Goal: Task Accomplishment & Management: Manage account settings

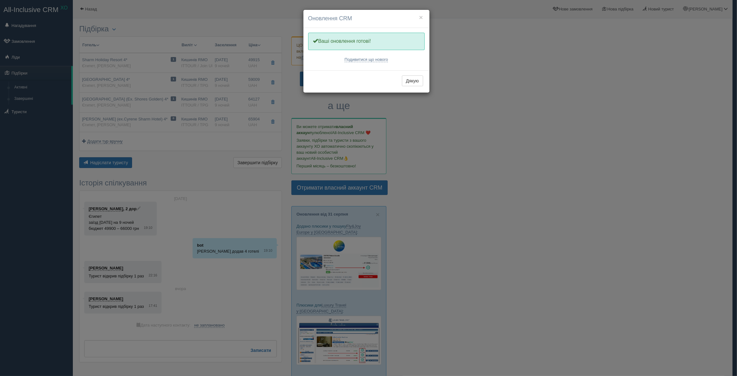
click at [423, 15] on h4 "Оновлення CRM" at bounding box center [366, 19] width 117 height 8
click at [422, 16] on button "×" at bounding box center [421, 17] width 4 height 7
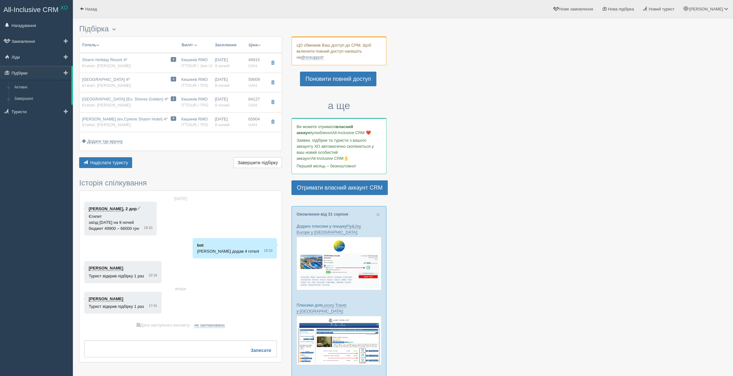
click at [21, 78] on link "Підбірки" at bounding box center [35, 73] width 71 height 14
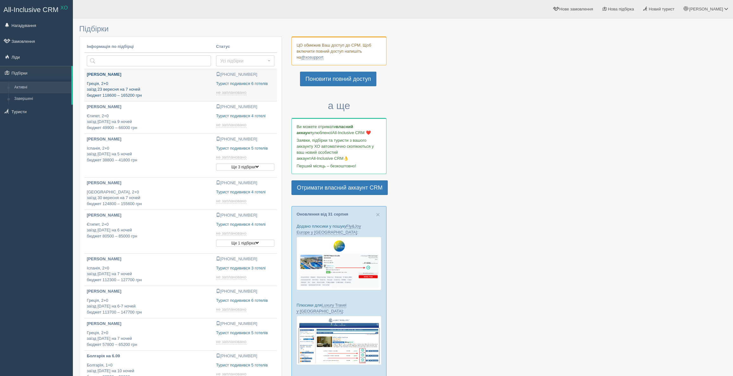
type input "2025-09-01 20:20"
click at [126, 76] on p "Олена" at bounding box center [149, 75] width 124 height 6
type input "[DATE] 20:10"
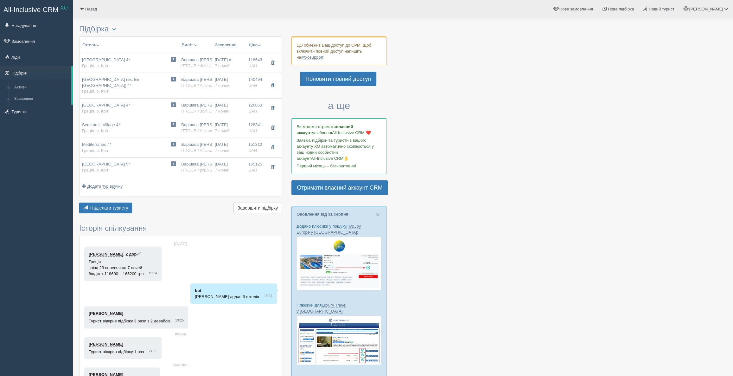
click at [3, 1] on link "All-Inclusive CRM XO" at bounding box center [36, 8] width 72 height 17
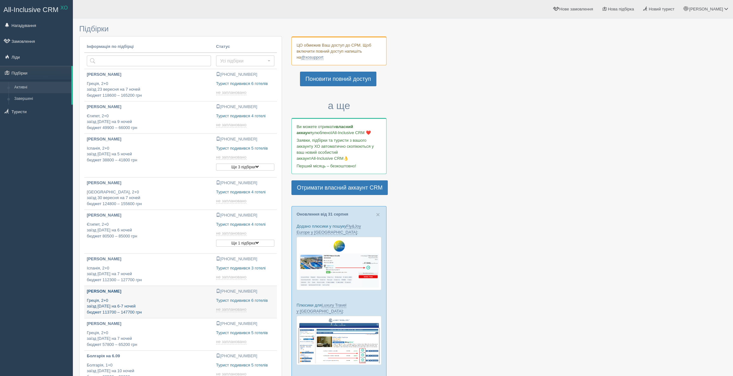
type input "2025-09-01 20:25"
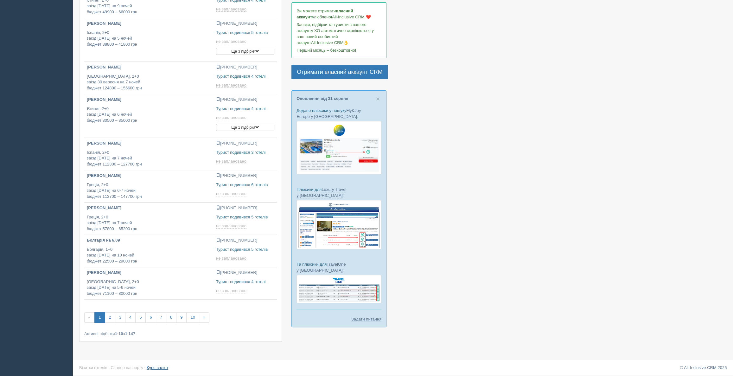
click at [157, 368] on link "Курс валют" at bounding box center [158, 367] width 22 height 5
type input "2025-09-01 20:55"
type input "2025-09-01 20:40"
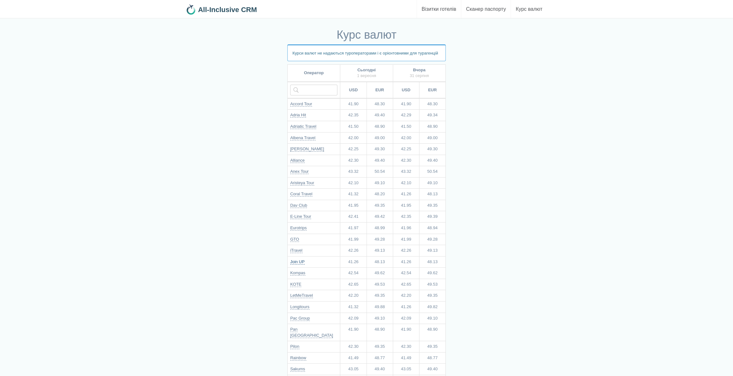
click at [299, 261] on link "Join UP" at bounding box center [297, 261] width 15 height 5
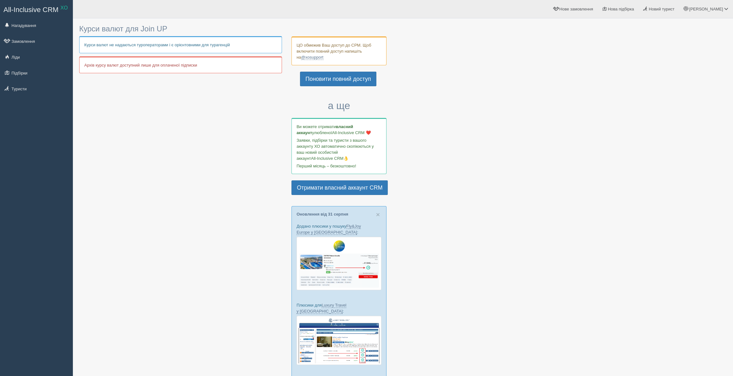
click at [178, 97] on div at bounding box center [403, 235] width 648 height 427
click at [161, 69] on p "Архів курсу валют доступний лише для оплаченої підписки" at bounding box center [180, 64] width 203 height 17
click at [32, 10] on span "All-Inclusive CRM" at bounding box center [30, 10] width 55 height 8
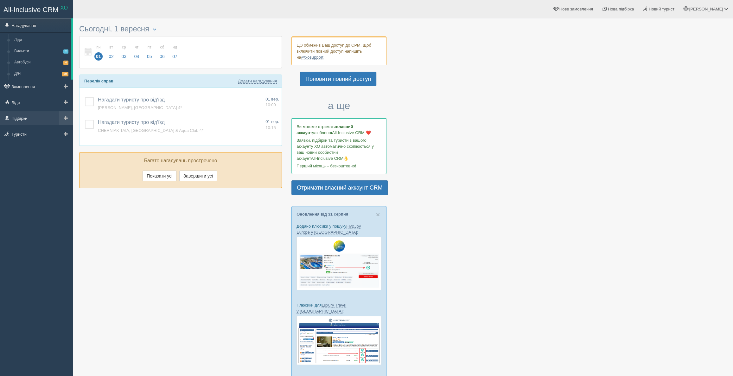
click at [31, 114] on link "Підбірки" at bounding box center [36, 118] width 73 height 14
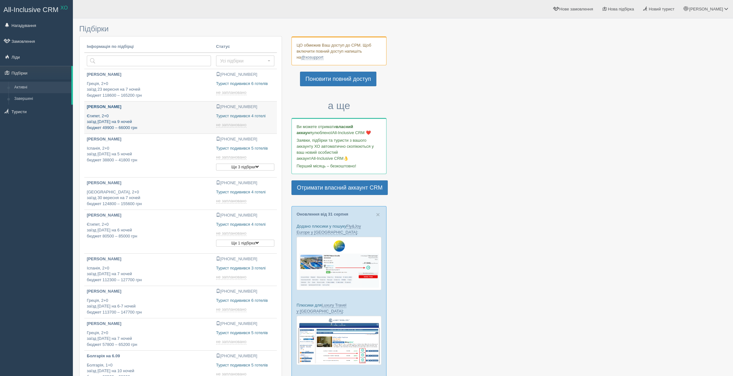
type input "[DATE] 20:10"
type input "[DATE] 17:10"
type input "[DATE] 20:40"
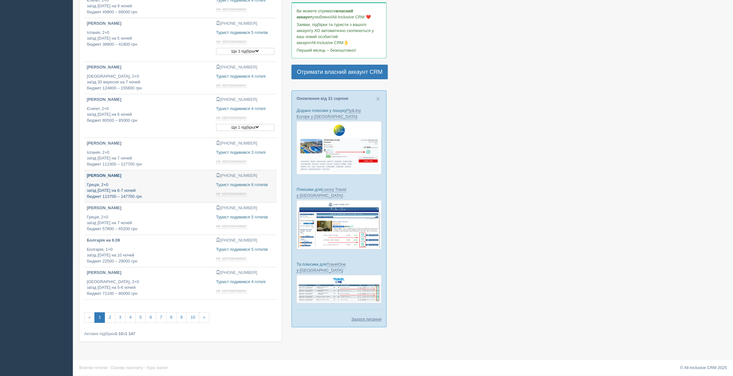
type input "[DATE] 20:25"
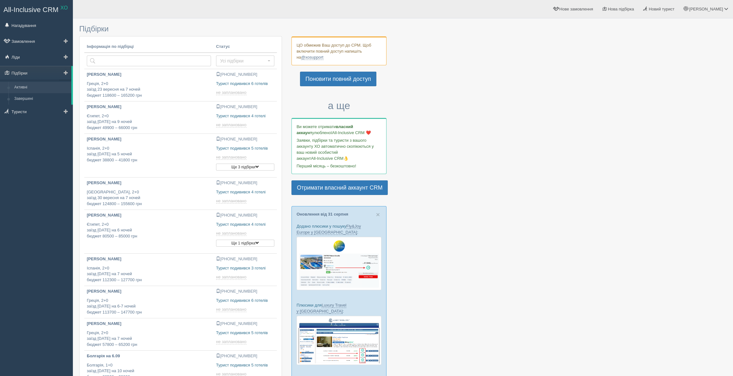
click at [67, 73] on span at bounding box center [66, 72] width 4 height 4
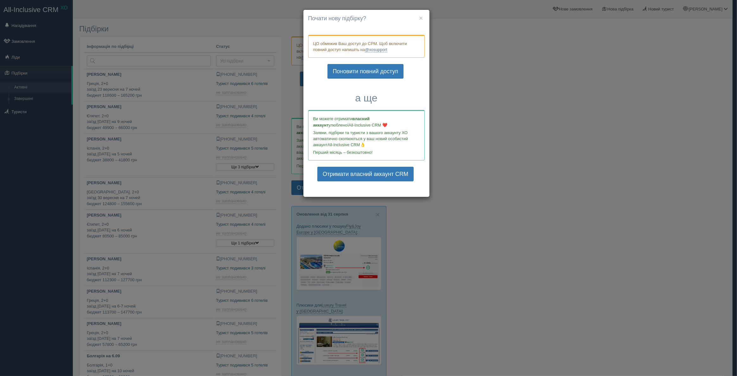
drag, startPoint x: 15, startPoint y: 39, endPoint x: 3, endPoint y: 57, distance: 22.1
drag, startPoint x: 3, startPoint y: 57, endPoint x: 685, endPoint y: 196, distance: 695.9
click at [688, 198] on div "× Почати нову підбірку? Додати готелі у нову підбірку? ЦО обмежив Ваш доступ до…" at bounding box center [368, 188] width 737 height 376
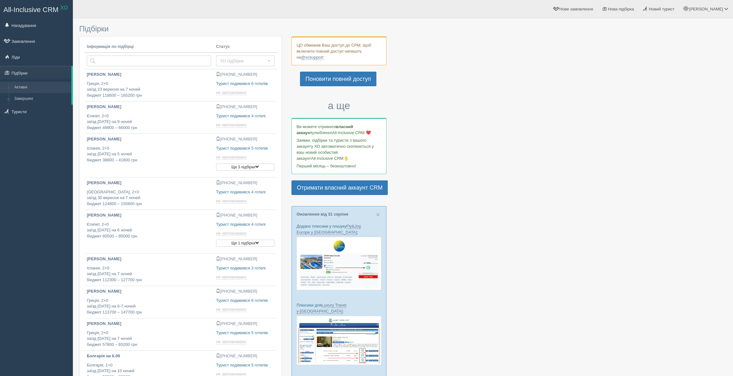
type input "[DATE] 20:20"
